Goal: Navigation & Orientation: Find specific page/section

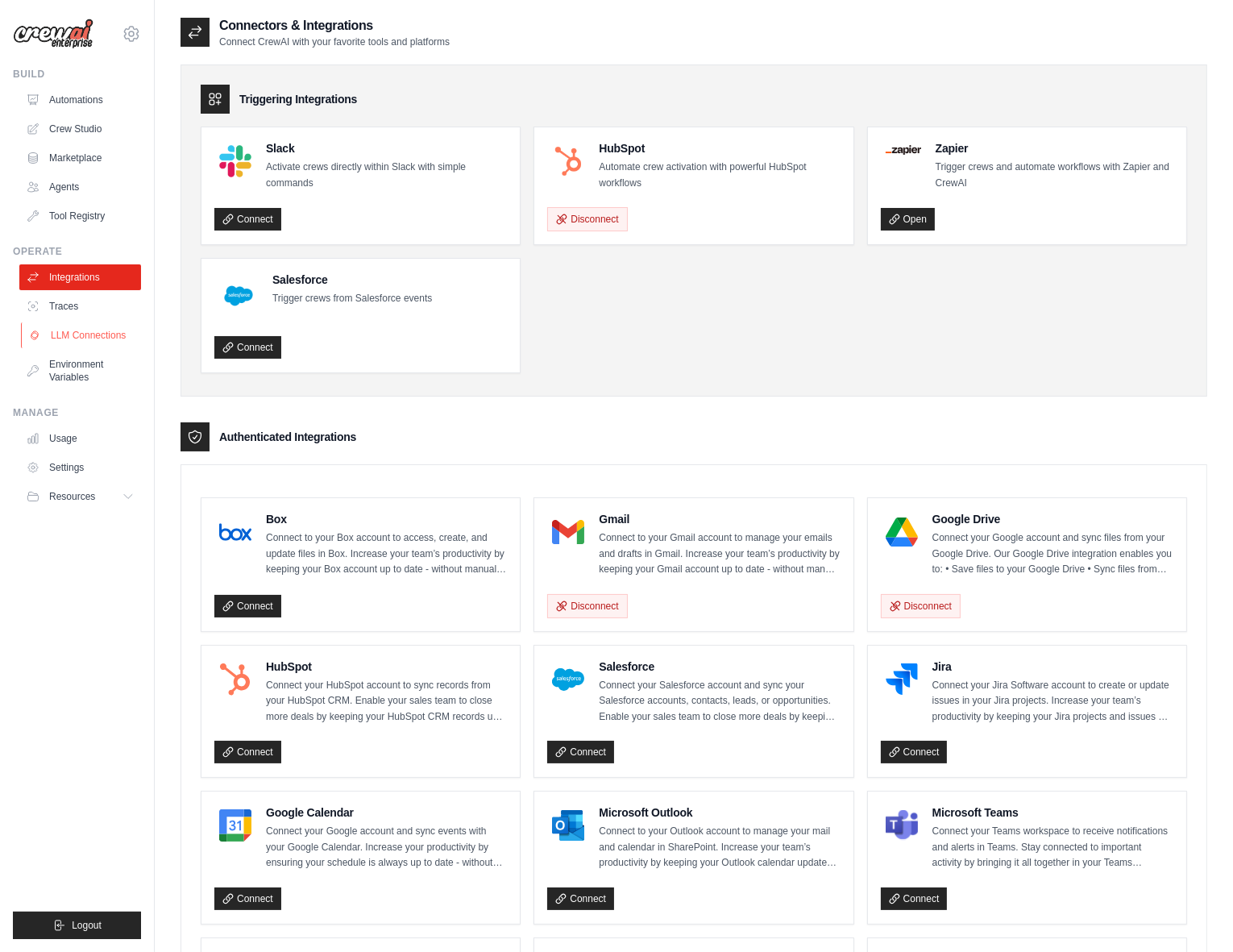
click at [95, 334] on link "LLM Connections" at bounding box center [82, 334] width 122 height 25
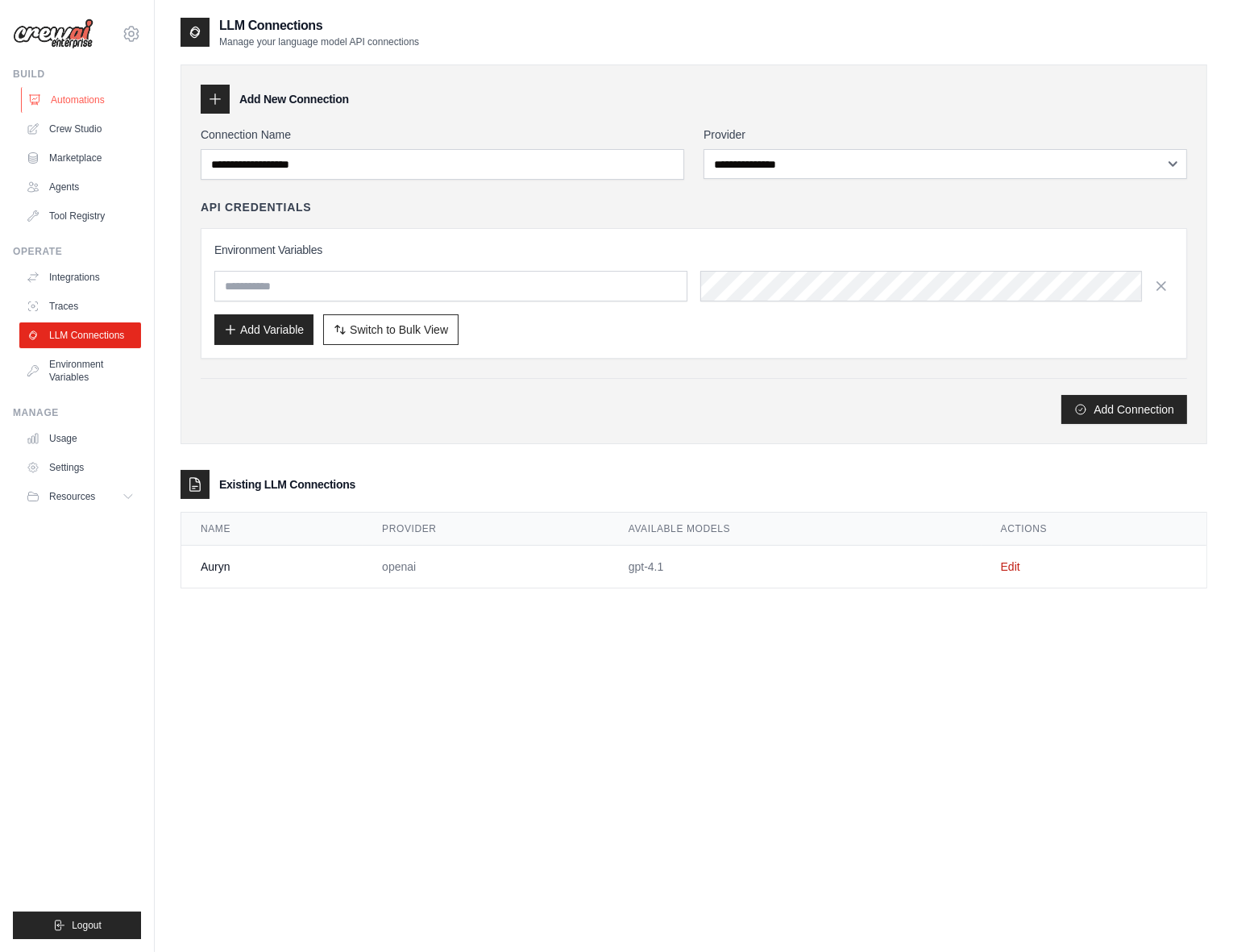
click at [73, 100] on link "Automations" at bounding box center [82, 99] width 122 height 25
click at [78, 134] on link "Crew Studio" at bounding box center [82, 129] width 122 height 25
